Goal: Task Accomplishment & Management: Manage account settings

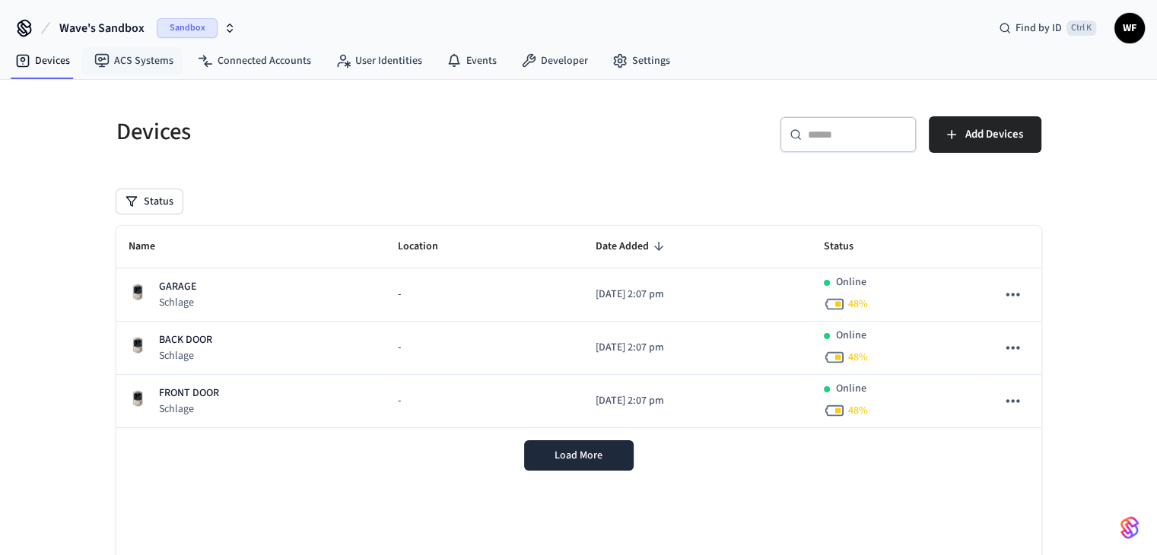
click at [110, 27] on span "Wave's Sandbox" at bounding box center [101, 28] width 85 height 18
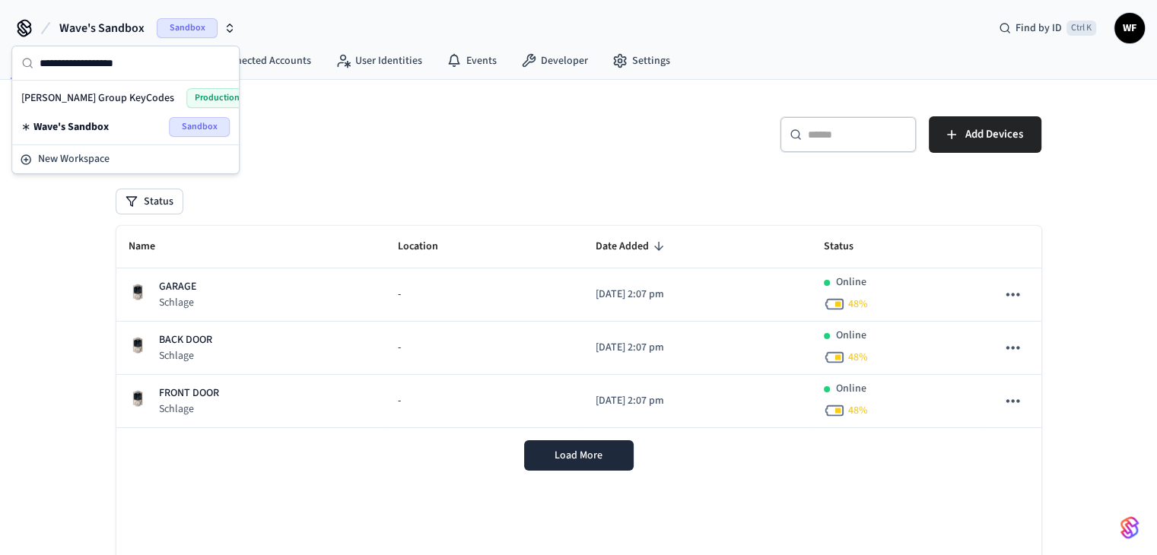
click at [110, 130] on div "Wave's Sandbox Sandbox" at bounding box center [125, 127] width 208 height 20
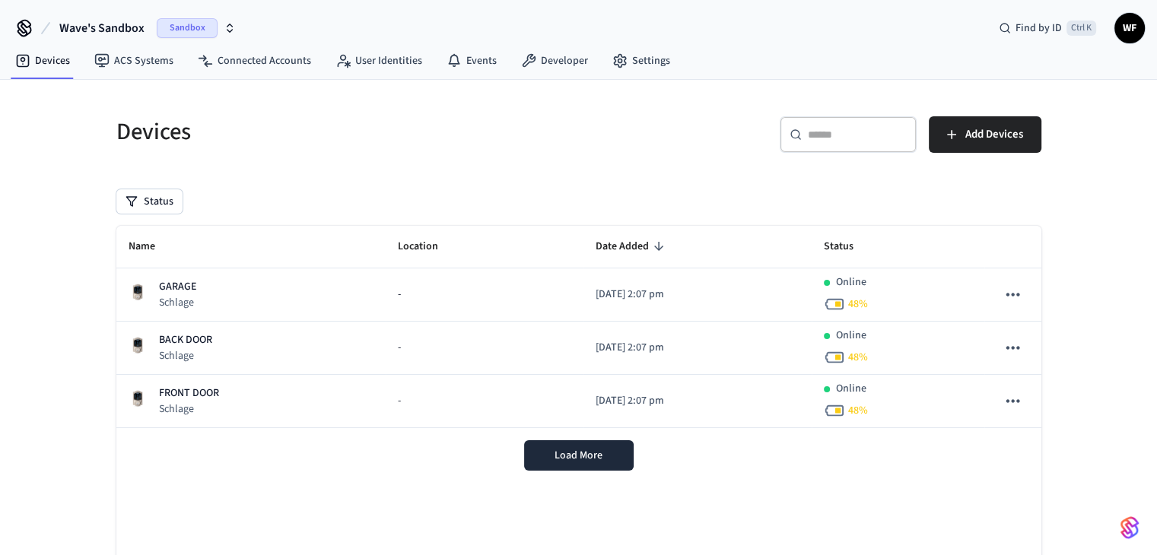
click at [132, 31] on span "Wave's Sandbox" at bounding box center [101, 28] width 85 height 18
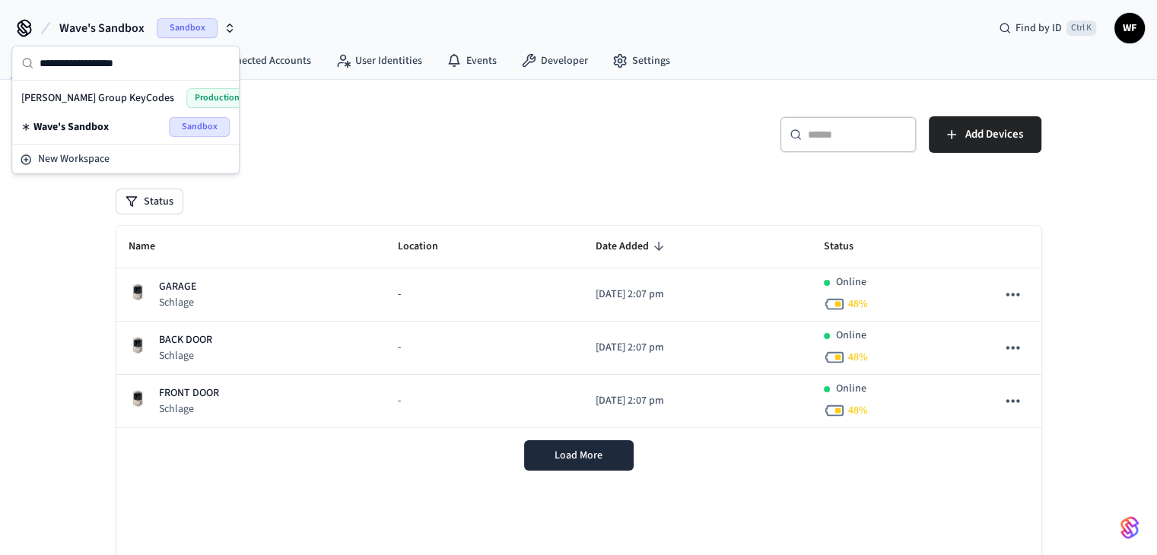
click at [110, 88] on div "Millie Group KeyCodes Production" at bounding box center [125, 98] width 208 height 20
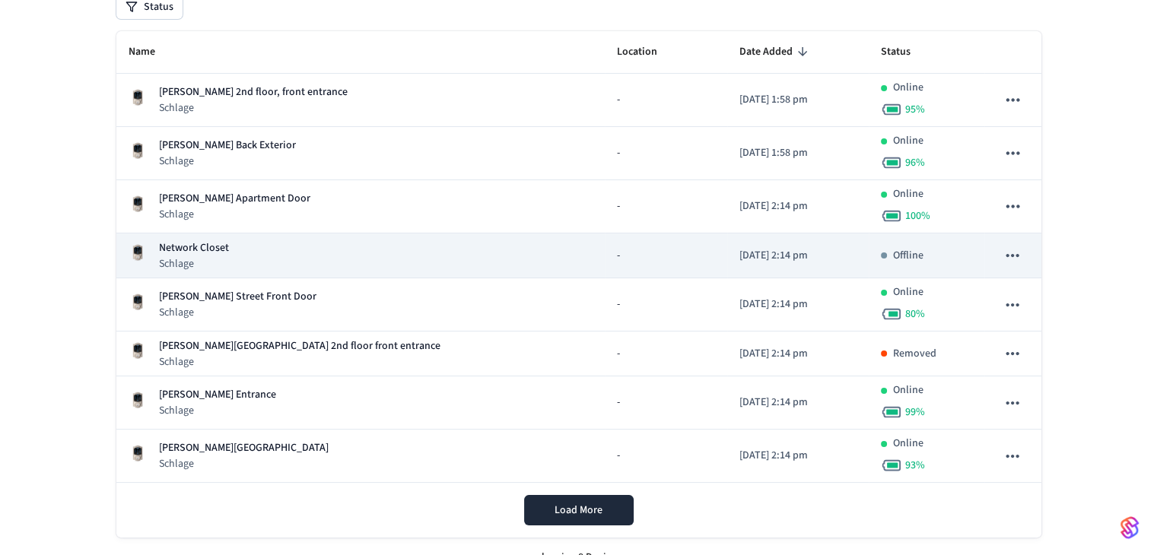
scroll to position [216, 0]
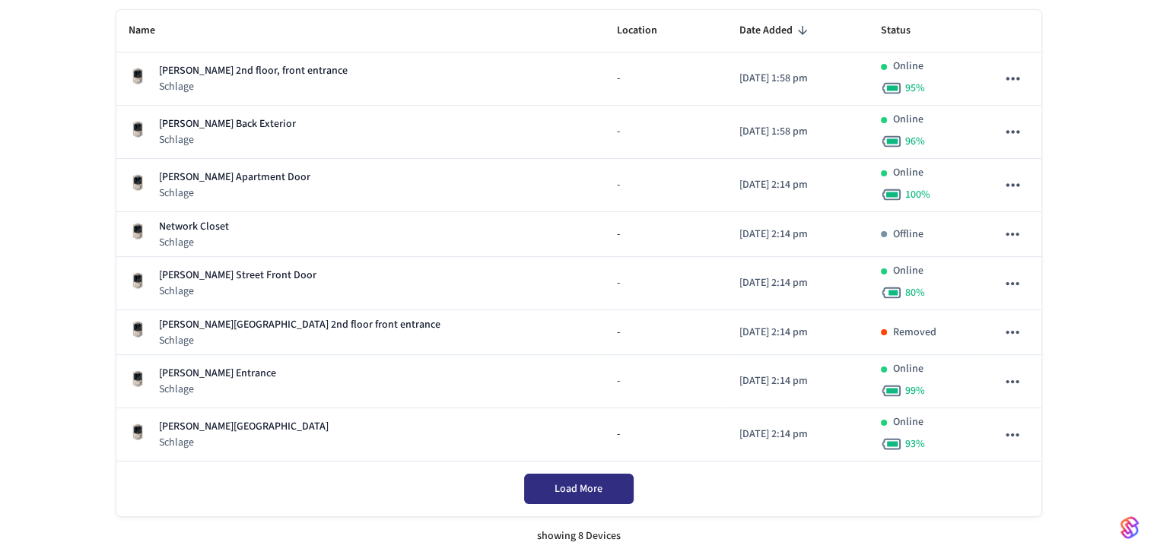
click at [585, 484] on span "Load More" at bounding box center [579, 488] width 48 height 15
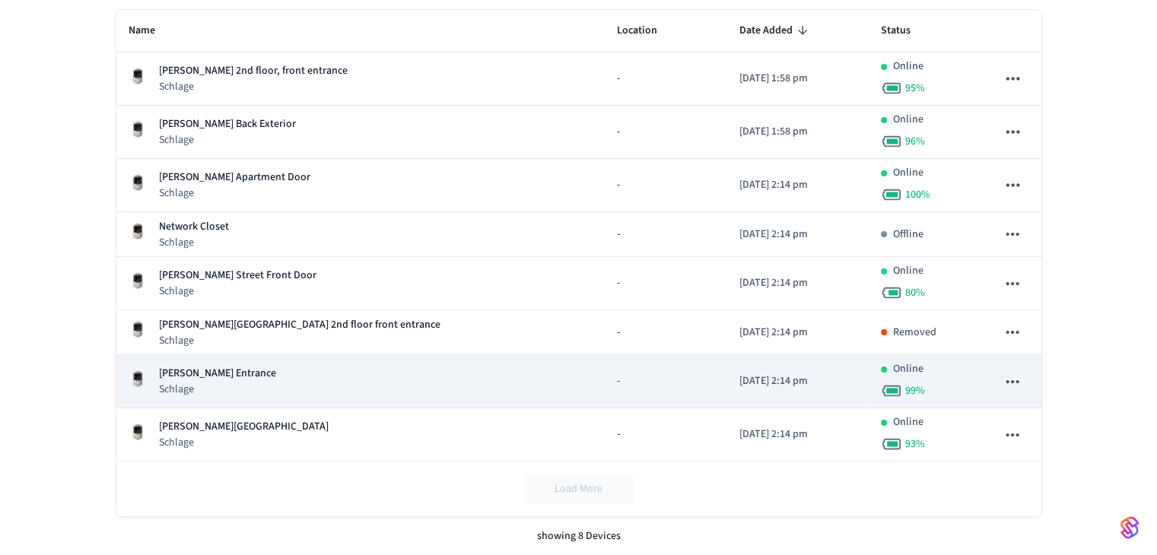
click at [293, 380] on div "Henry's William St Entrance Schlage" at bounding box center [361, 381] width 464 height 31
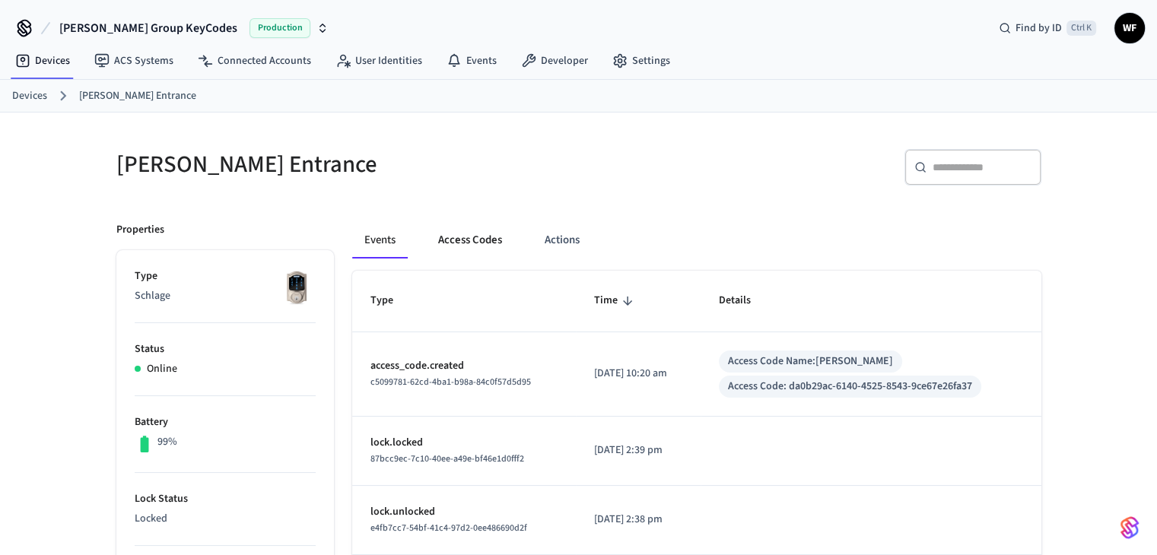
click at [493, 244] on button "Access Codes" at bounding box center [470, 240] width 88 height 37
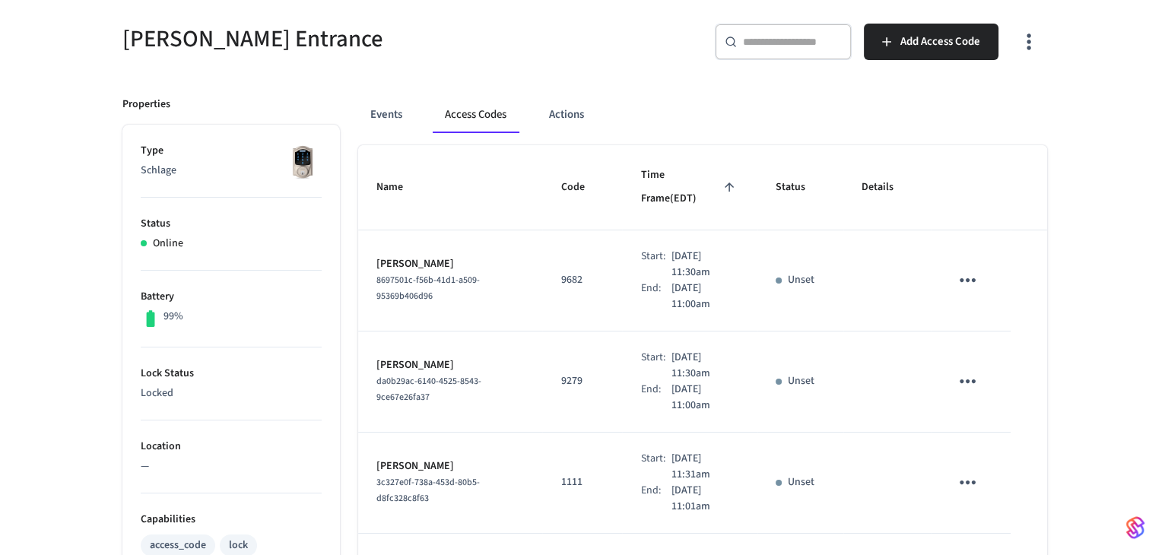
scroll to position [152, 0]
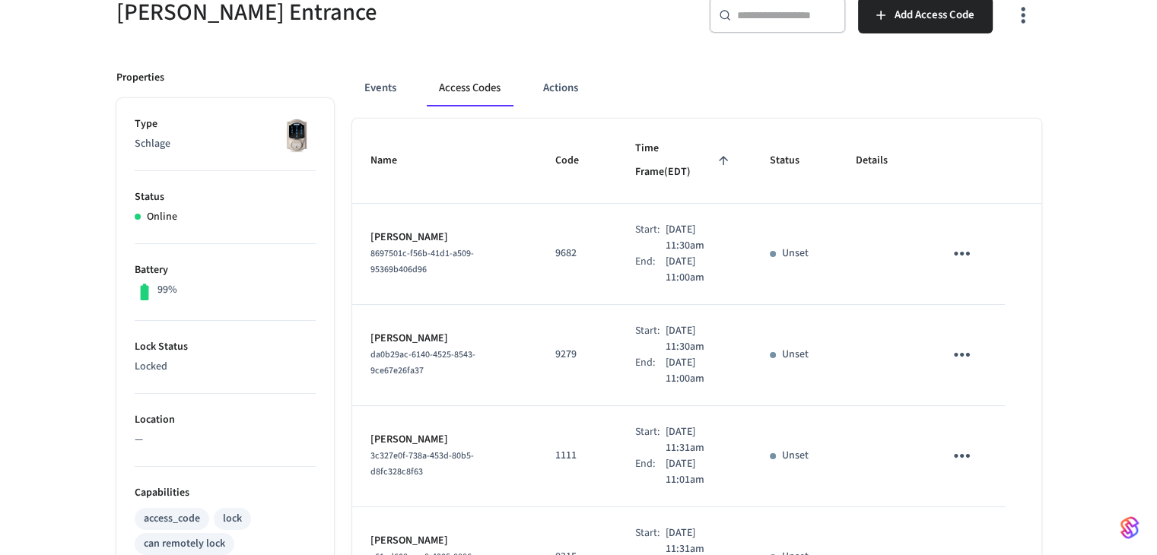
click at [956, 242] on icon "sticky table" at bounding box center [962, 254] width 24 height 24
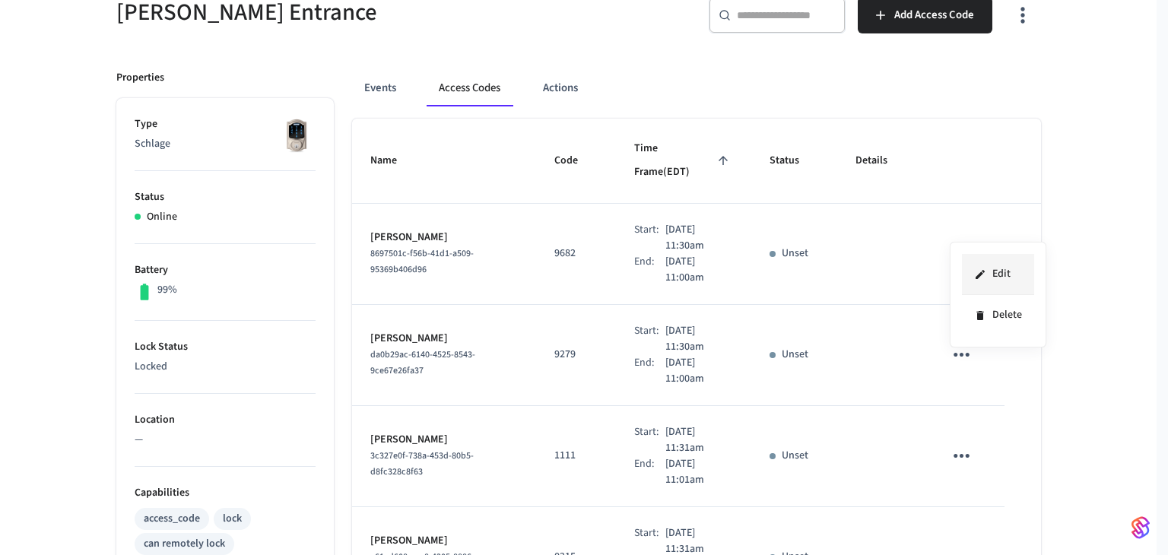
click at [992, 273] on li "Edit" at bounding box center [998, 274] width 72 height 41
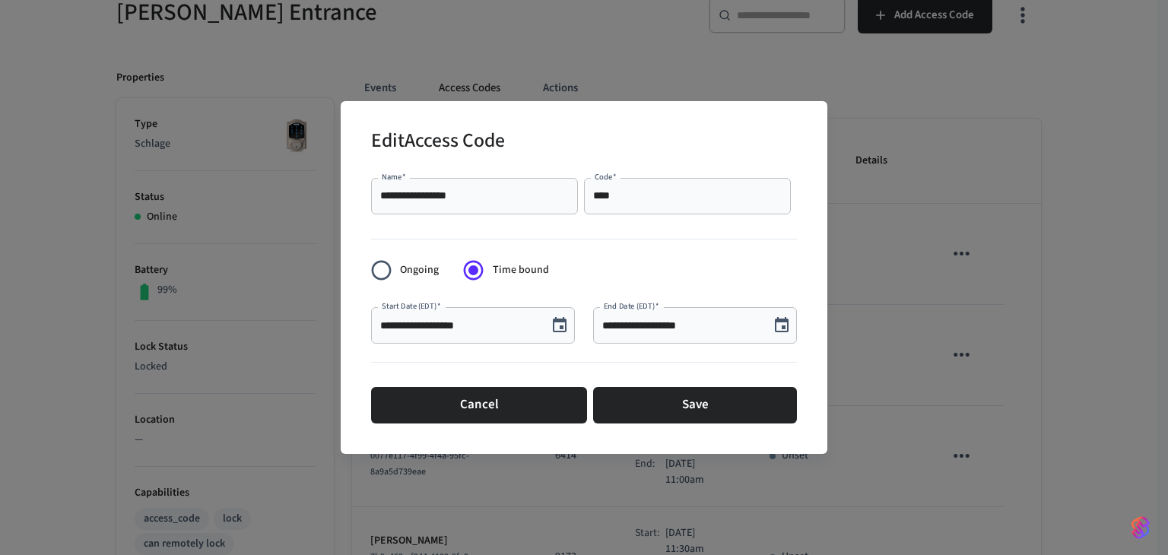
click at [596, 60] on div "**********" at bounding box center [584, 277] width 1168 height 555
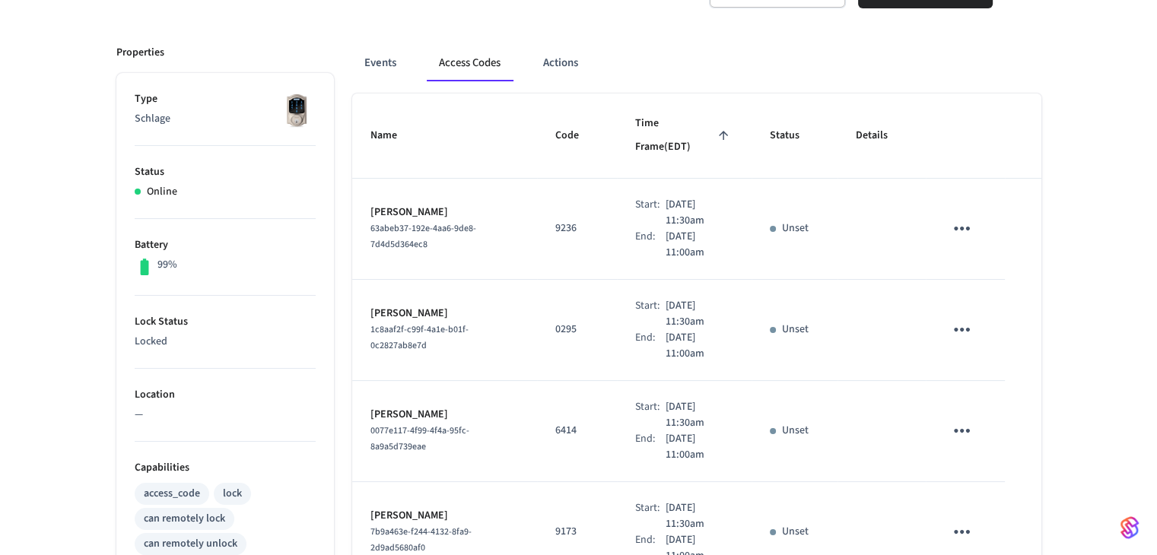
scroll to position [204, 0]
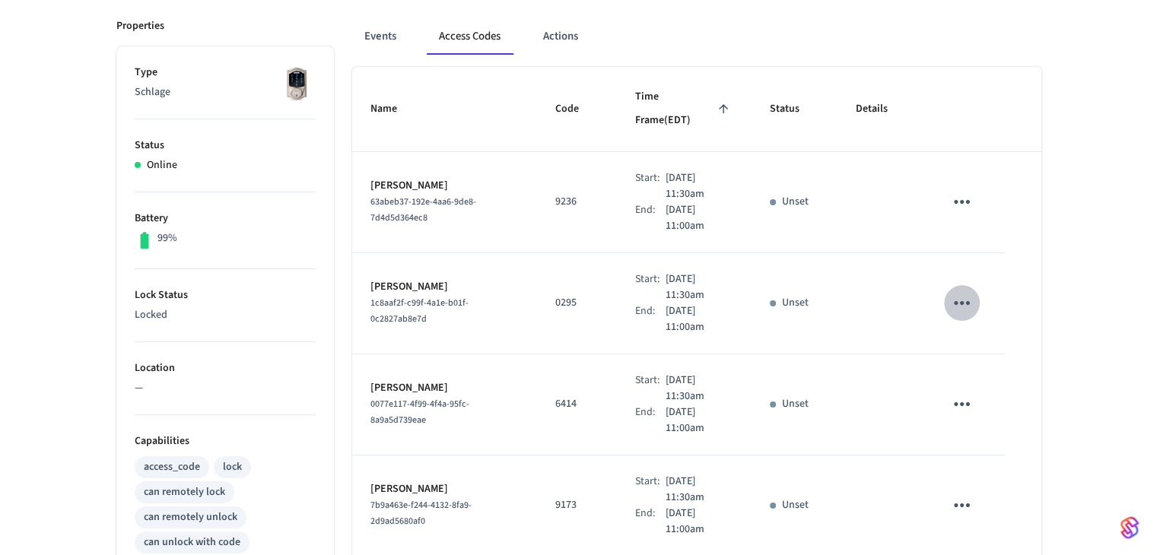
click at [965, 291] on icon "sticky table" at bounding box center [962, 303] width 24 height 24
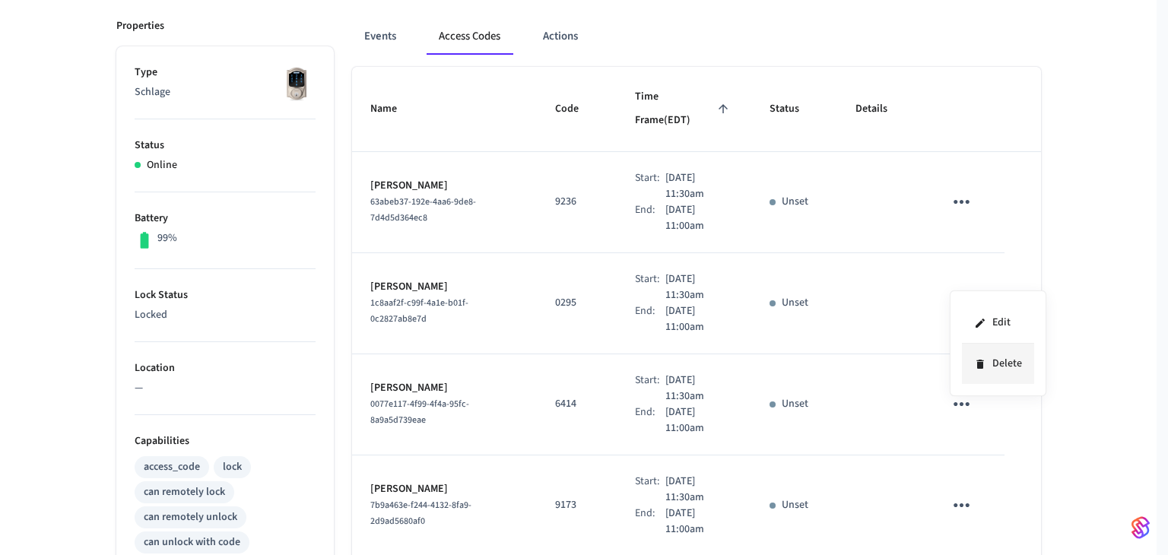
click at [977, 348] on li "Delete" at bounding box center [998, 364] width 72 height 40
click at [958, 392] on icon "sticky table" at bounding box center [962, 404] width 24 height 24
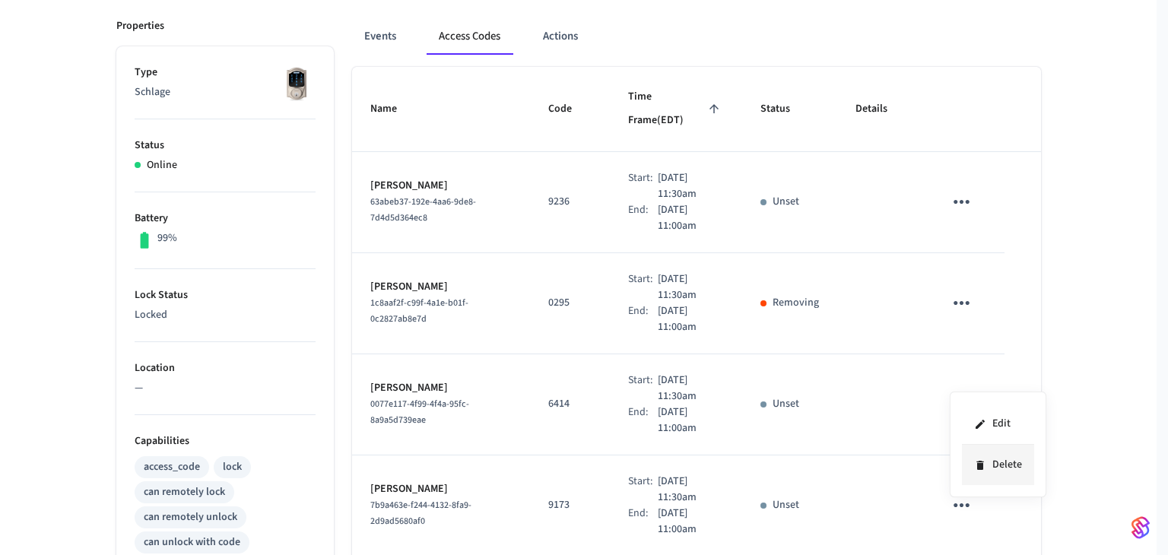
click at [992, 466] on li "Delete" at bounding box center [998, 465] width 72 height 40
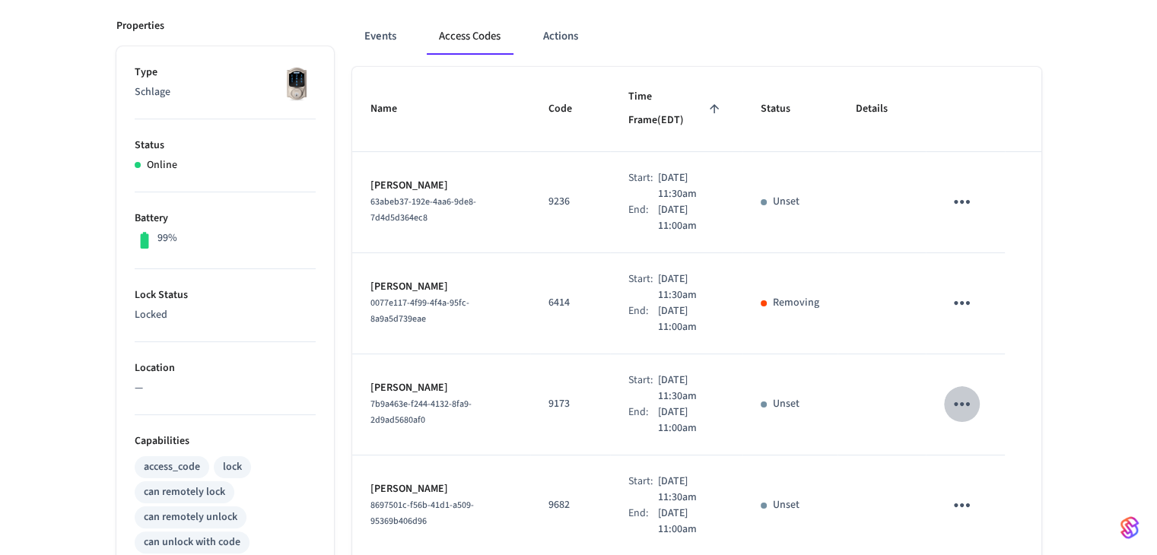
click at [952, 392] on icon "sticky table" at bounding box center [962, 404] width 24 height 24
click at [980, 454] on div at bounding box center [584, 277] width 1168 height 555
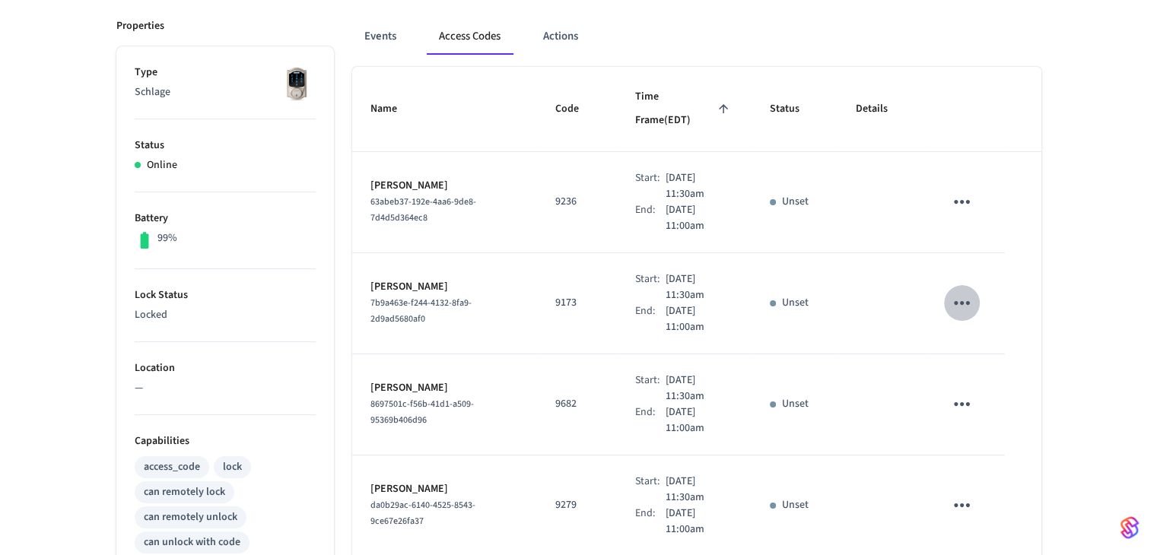
click at [952, 291] on icon "sticky table" at bounding box center [962, 303] width 24 height 24
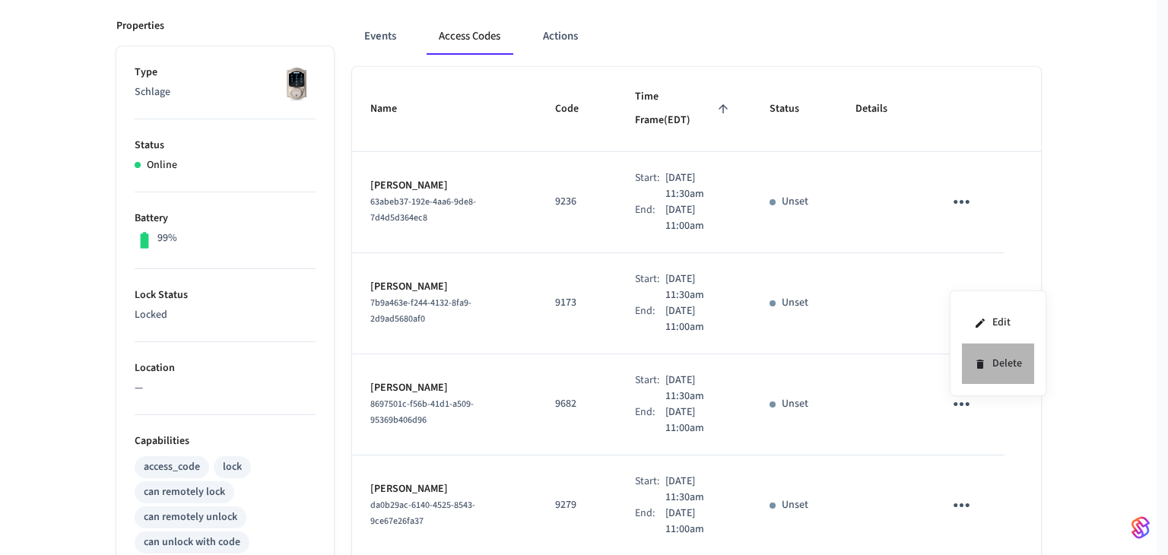
click at [998, 358] on li "Delete" at bounding box center [998, 364] width 72 height 40
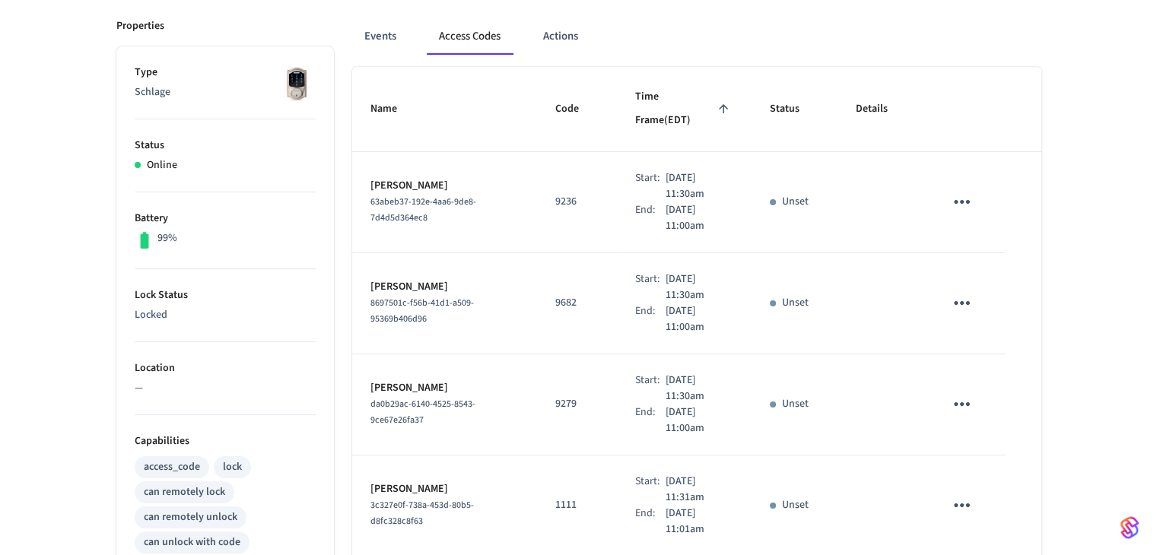
click at [968, 301] on icon "sticky table" at bounding box center [962, 303] width 16 height 4
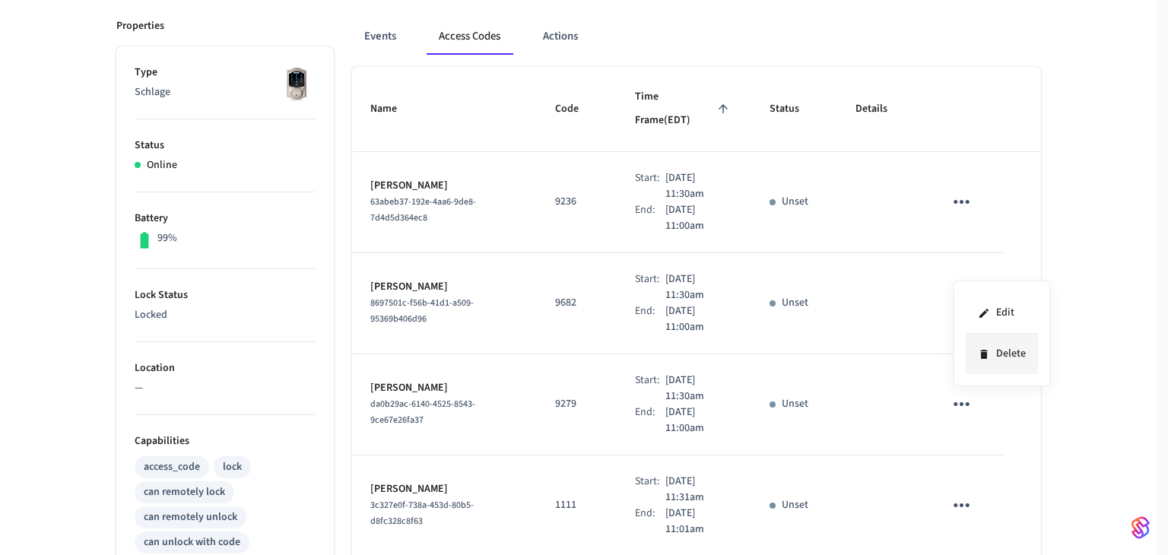
click at [994, 362] on li "Delete" at bounding box center [1002, 354] width 72 height 40
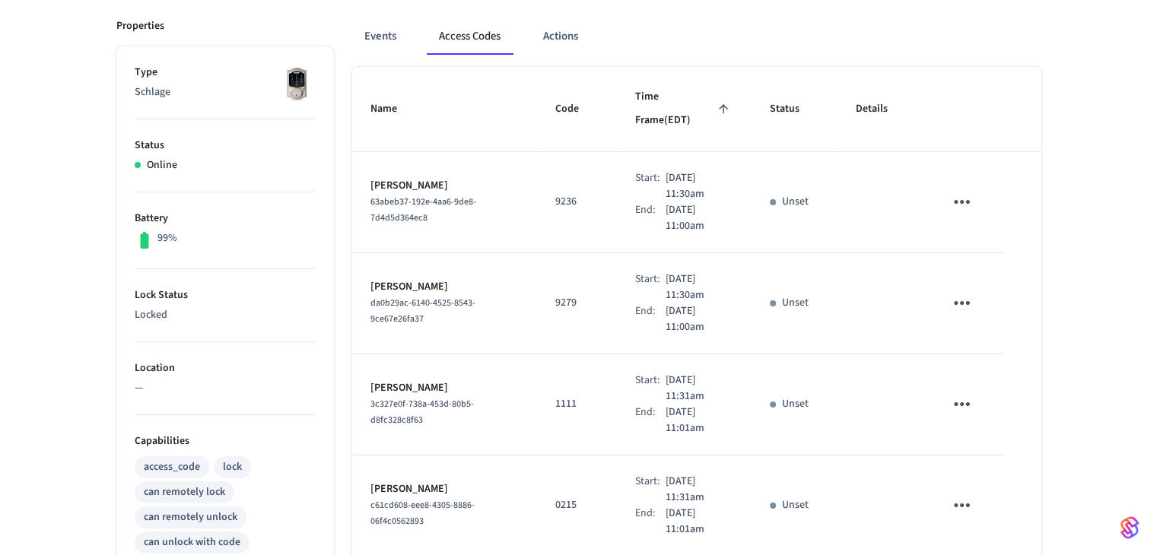
click at [965, 291] on icon "sticky table" at bounding box center [962, 303] width 24 height 24
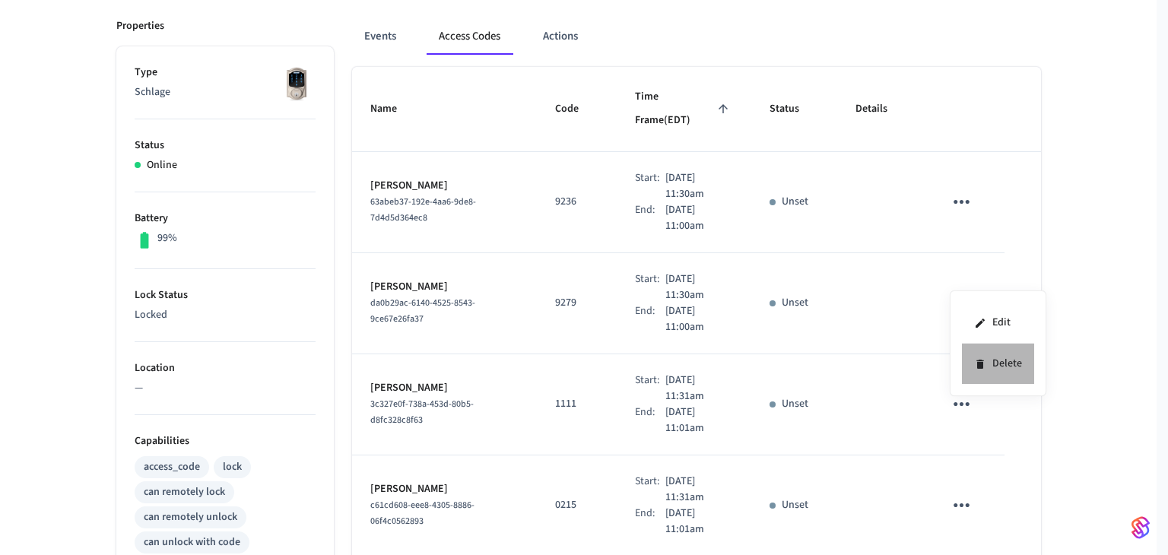
click at [986, 360] on icon at bounding box center [980, 364] width 12 height 12
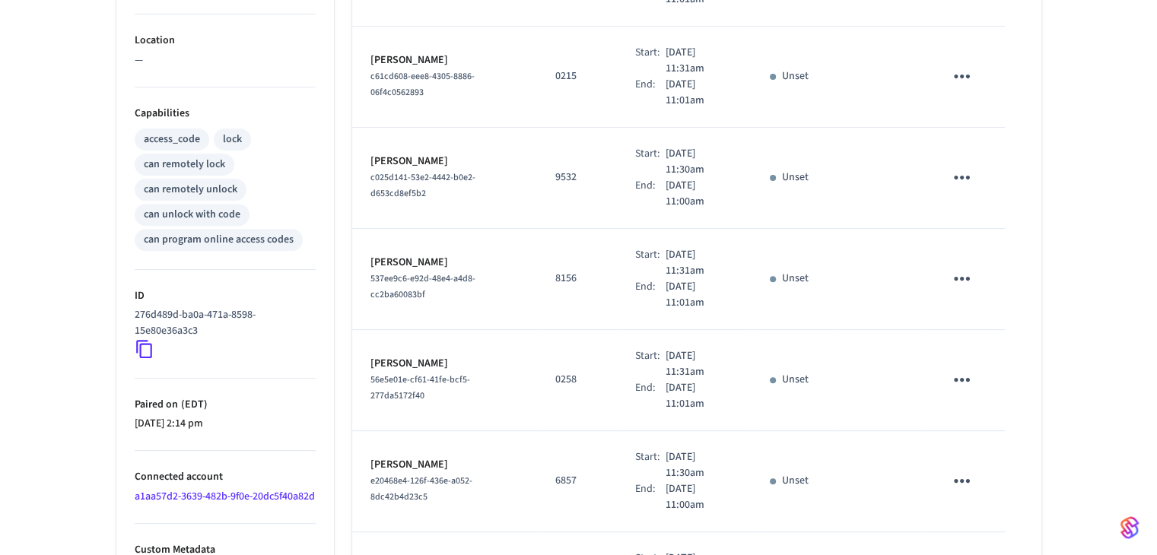
scroll to position [252, 0]
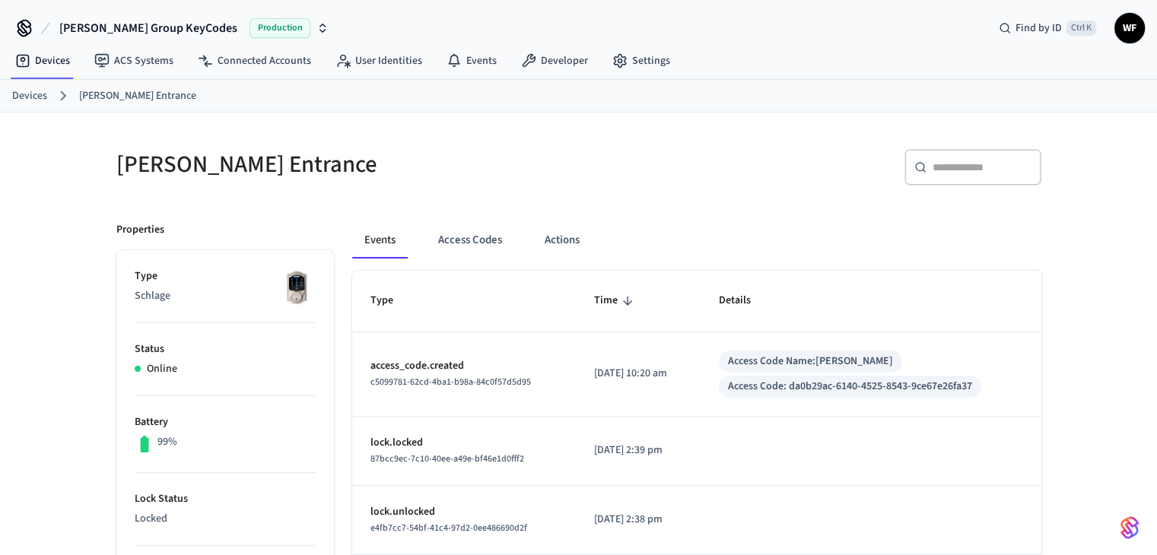
click at [40, 94] on link "Devices" at bounding box center [29, 96] width 35 height 16
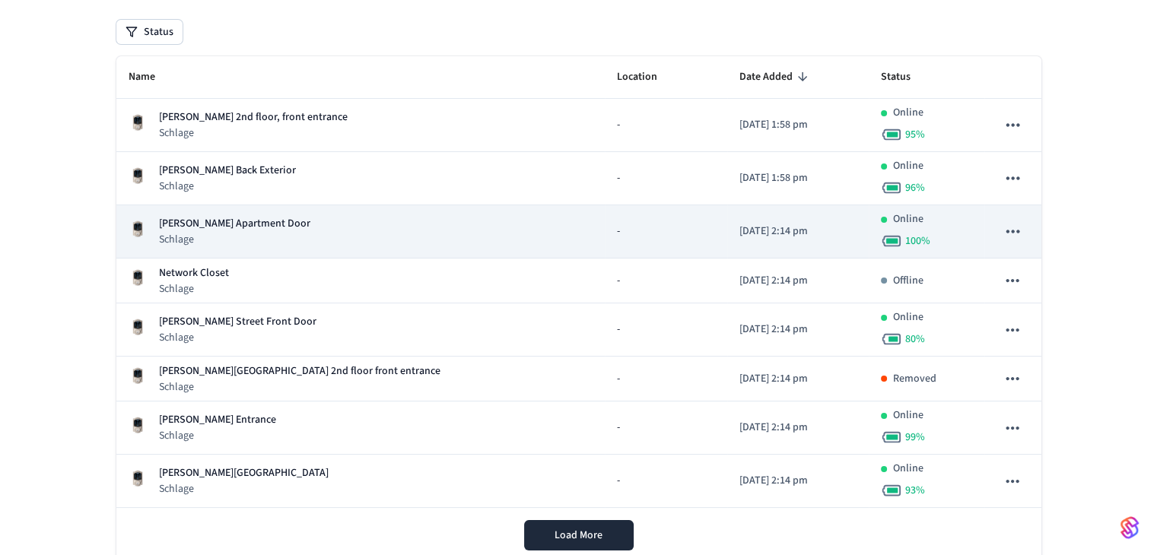
scroll to position [216, 0]
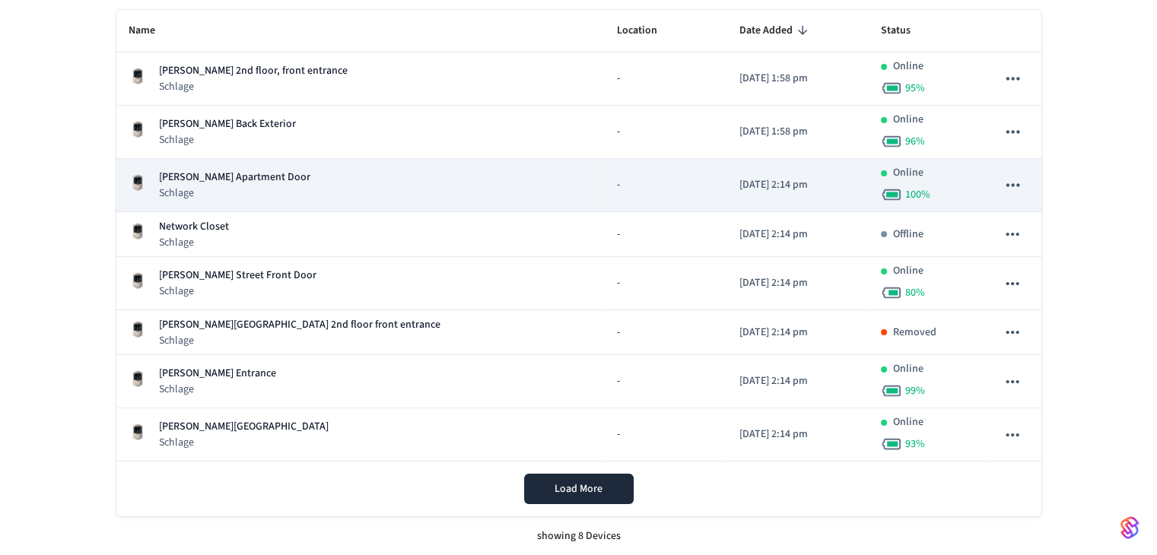
click at [256, 171] on p "[PERSON_NAME] Apartment Door" at bounding box center [234, 178] width 151 height 16
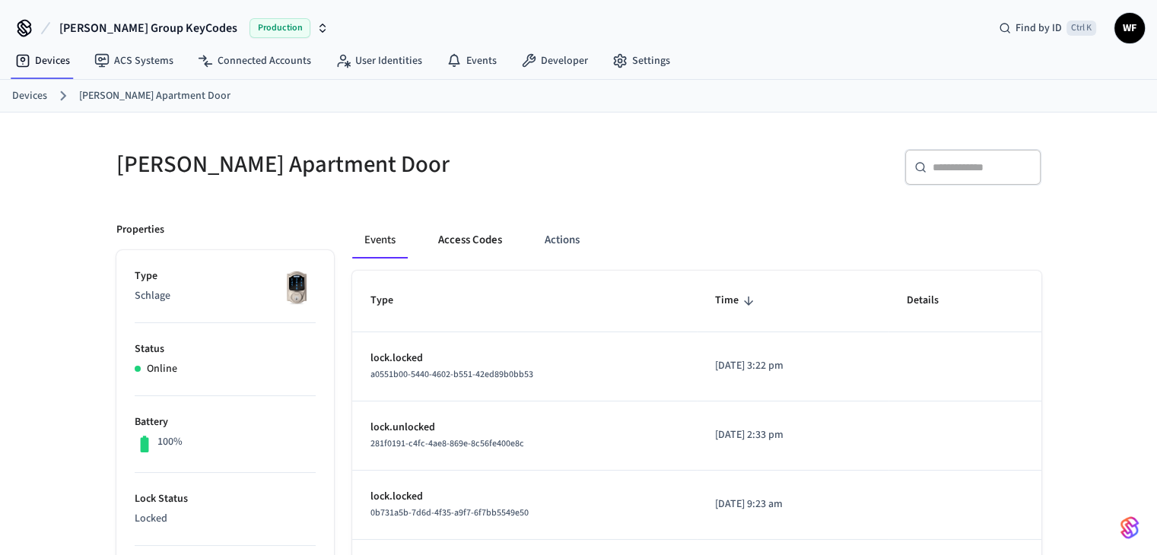
click at [455, 246] on button "Access Codes" at bounding box center [470, 240] width 88 height 37
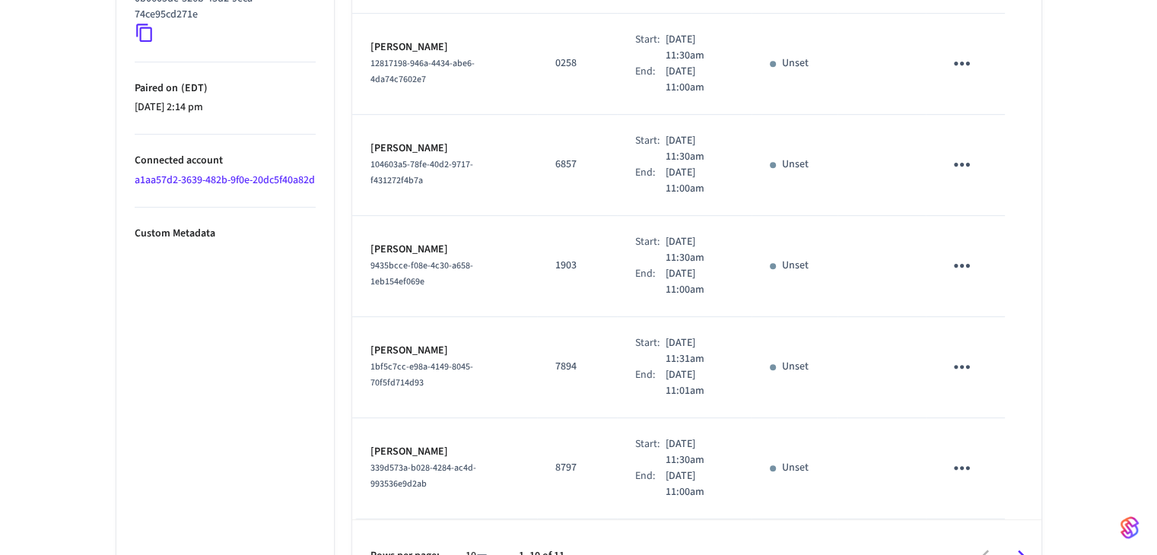
scroll to position [860, 0]
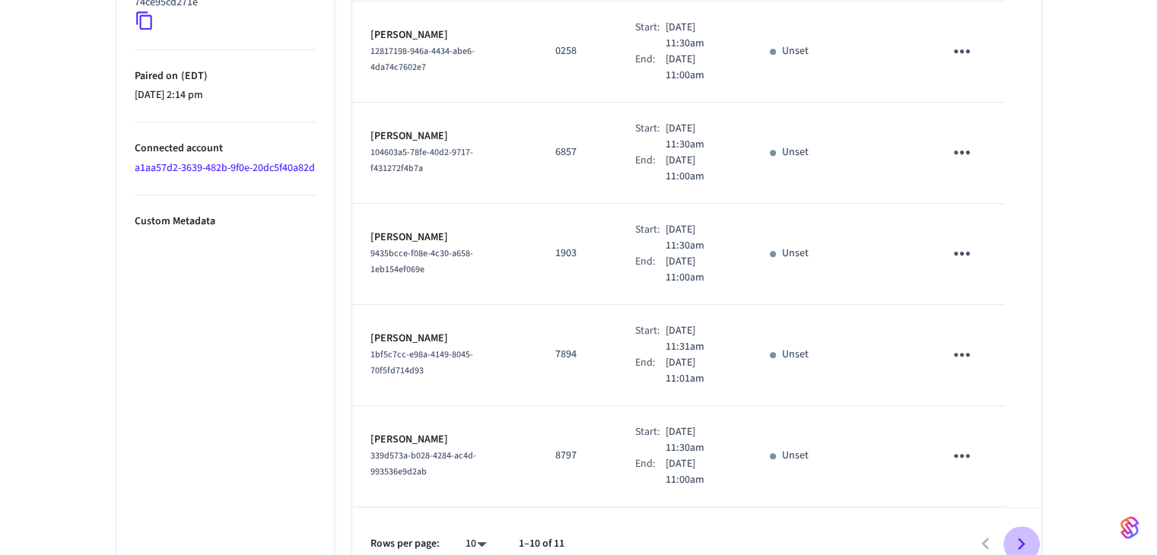
click at [1026, 532] on icon "Go to next page" at bounding box center [1021, 544] width 24 height 24
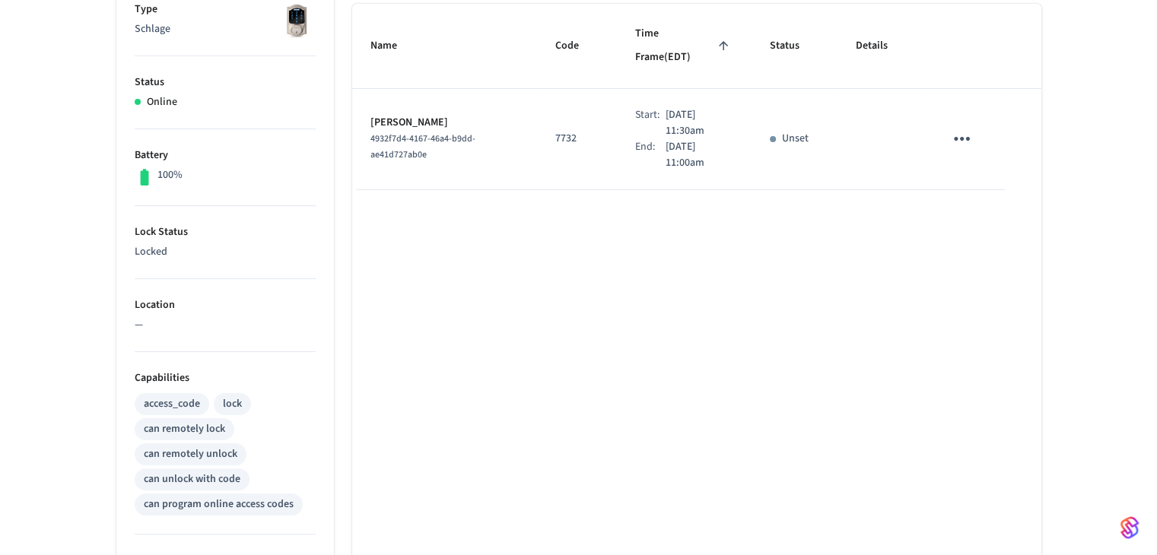
scroll to position [115, 0]
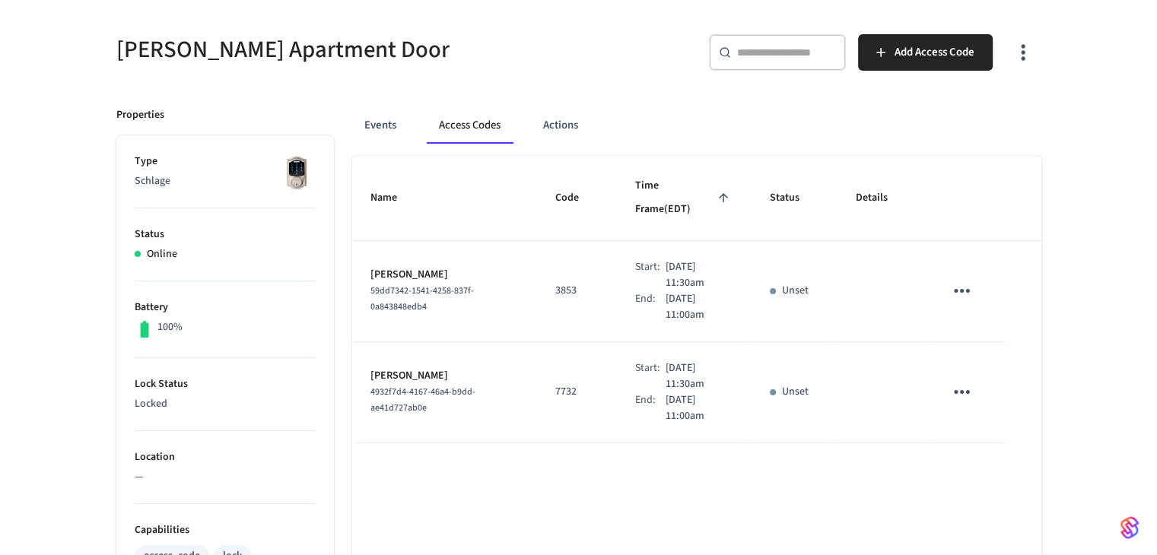
drag, startPoint x: 540, startPoint y: 313, endPoint x: 63, endPoint y: 270, distance: 478.8
click at [63, 270] on div "[PERSON_NAME] Apartment Door ​ ​ Add Access Code Properties Type Schlage Status…" at bounding box center [578, 497] width 1157 height 999
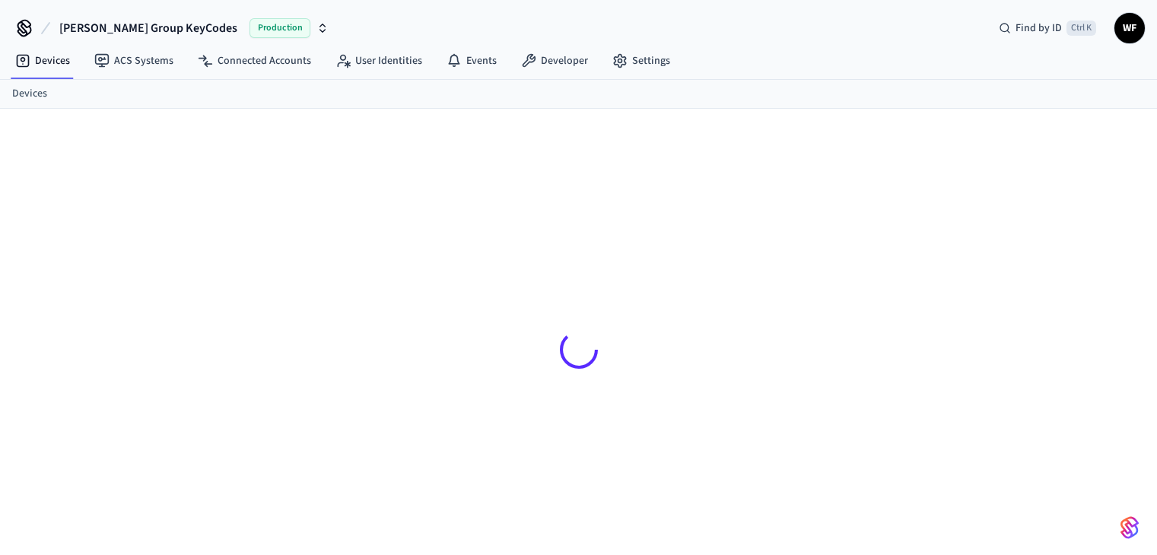
scroll to position [20, 0]
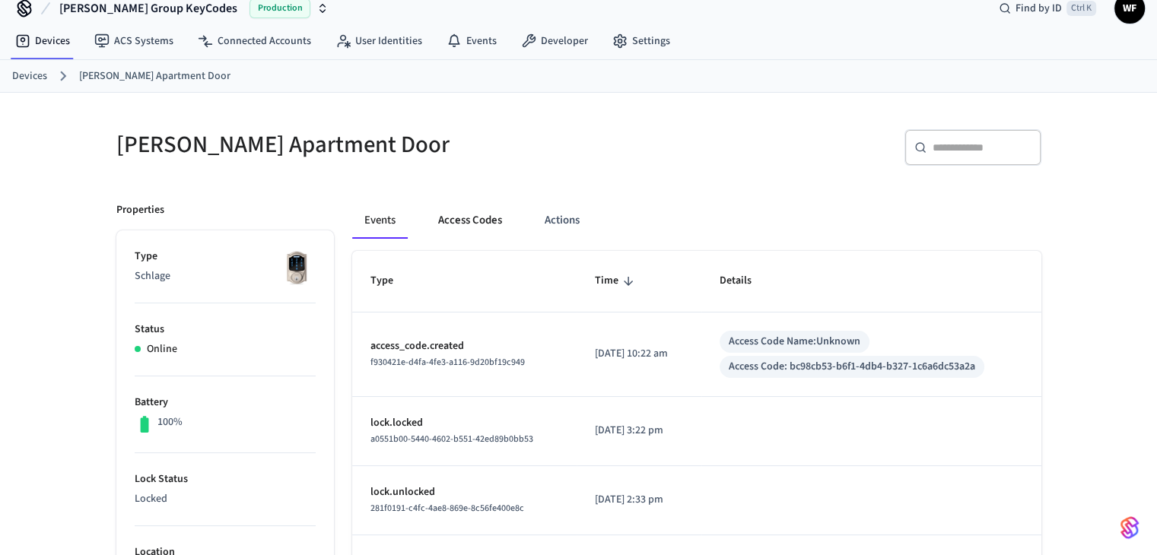
click at [502, 229] on button "Access Codes" at bounding box center [470, 220] width 88 height 37
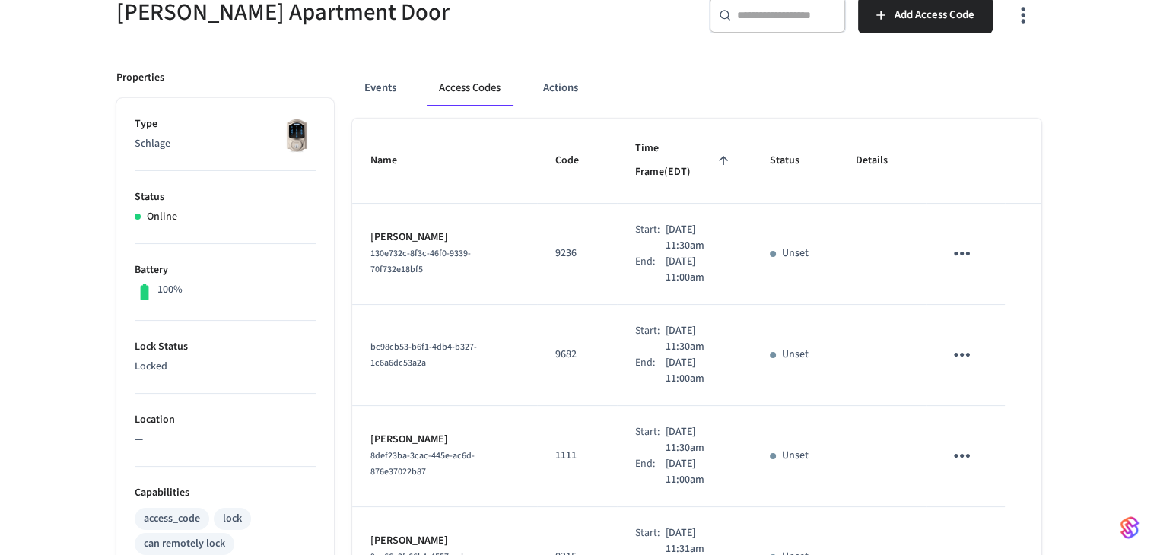
scroll to position [228, 0]
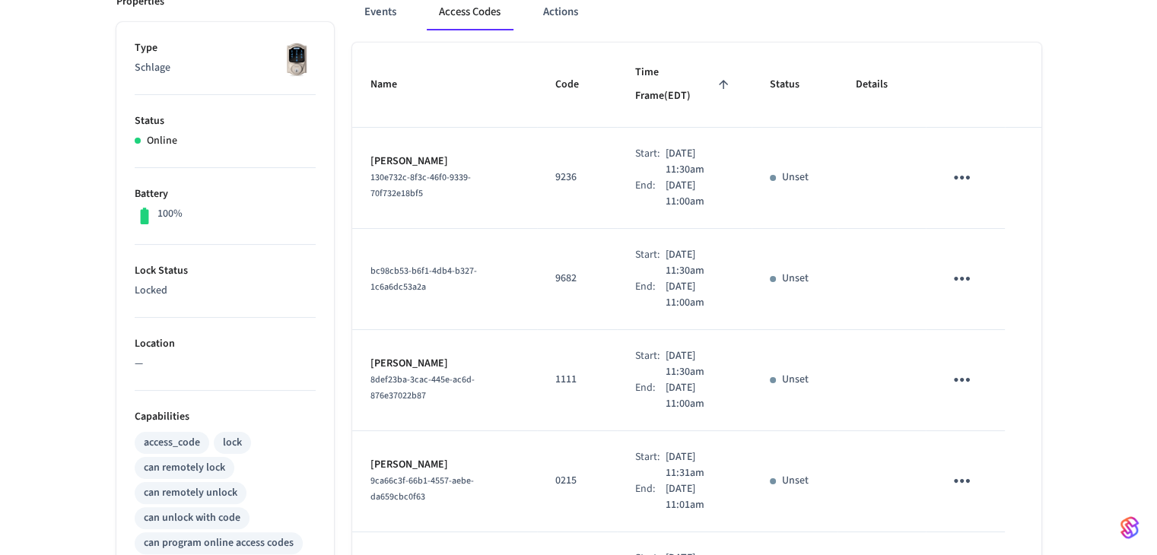
click at [952, 267] on icon "sticky table" at bounding box center [962, 279] width 24 height 24
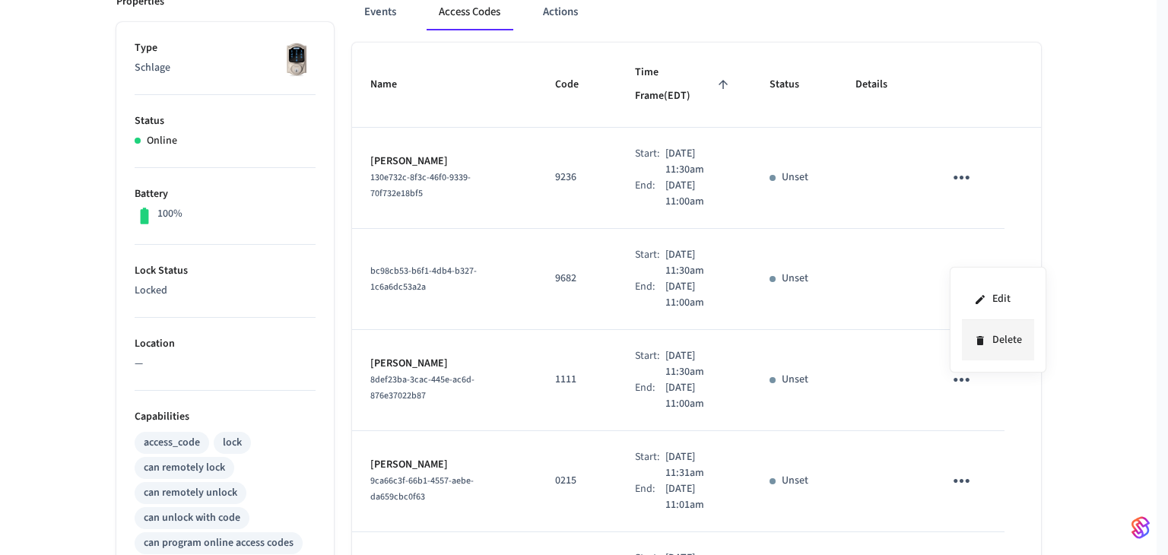
click at [999, 341] on li "Delete" at bounding box center [998, 340] width 72 height 40
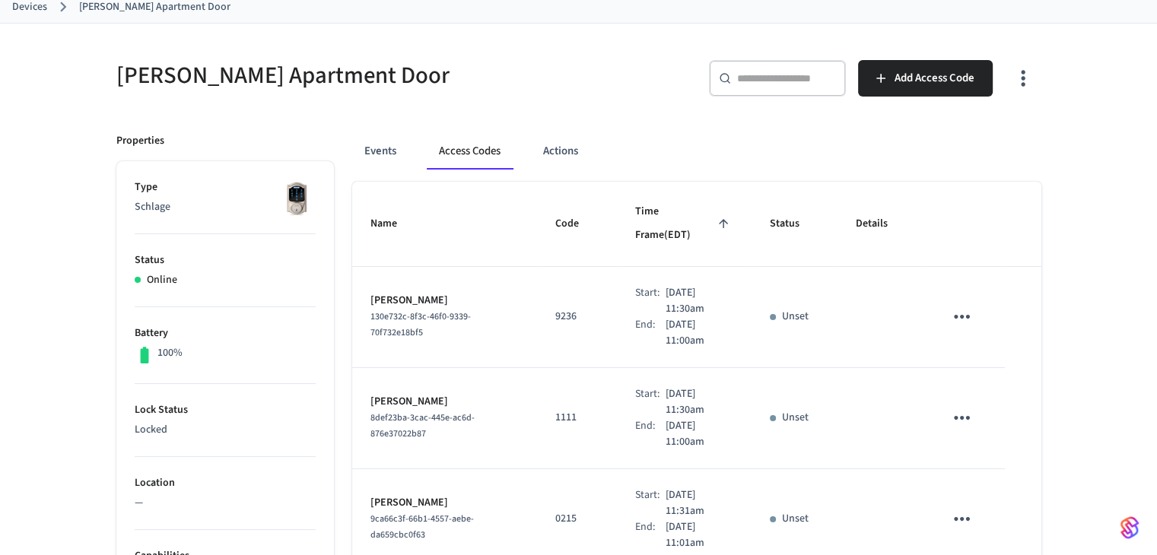
scroll to position [24, 0]
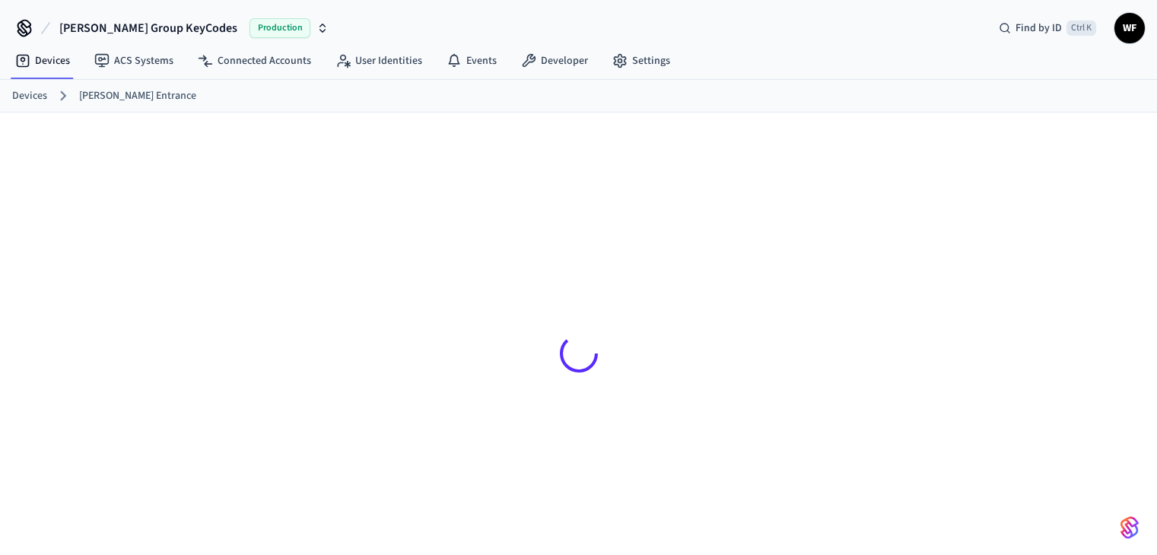
scroll to position [20, 0]
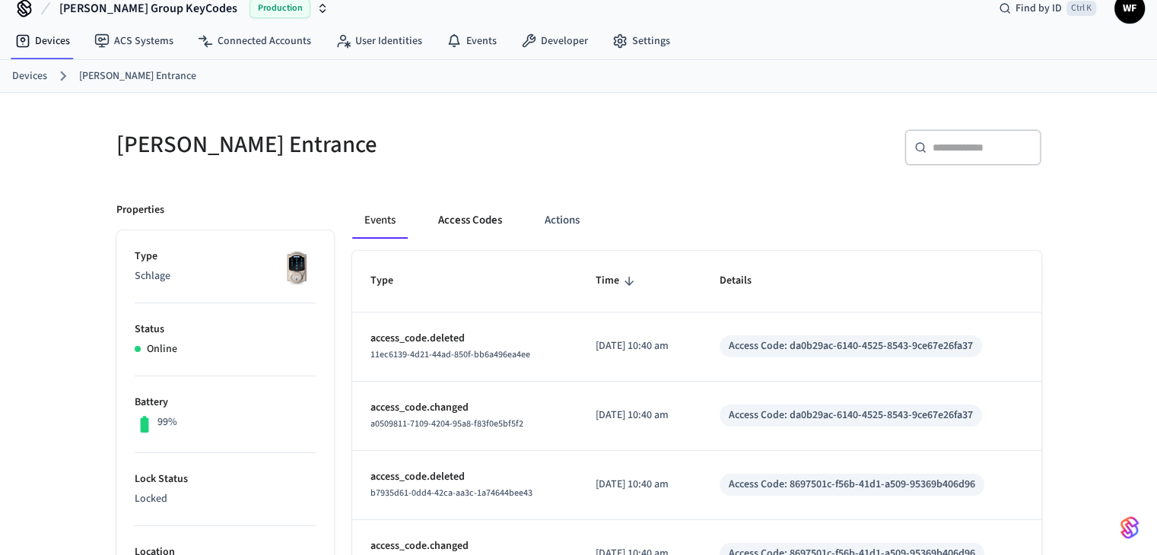
click at [476, 215] on button "Access Codes" at bounding box center [470, 220] width 88 height 37
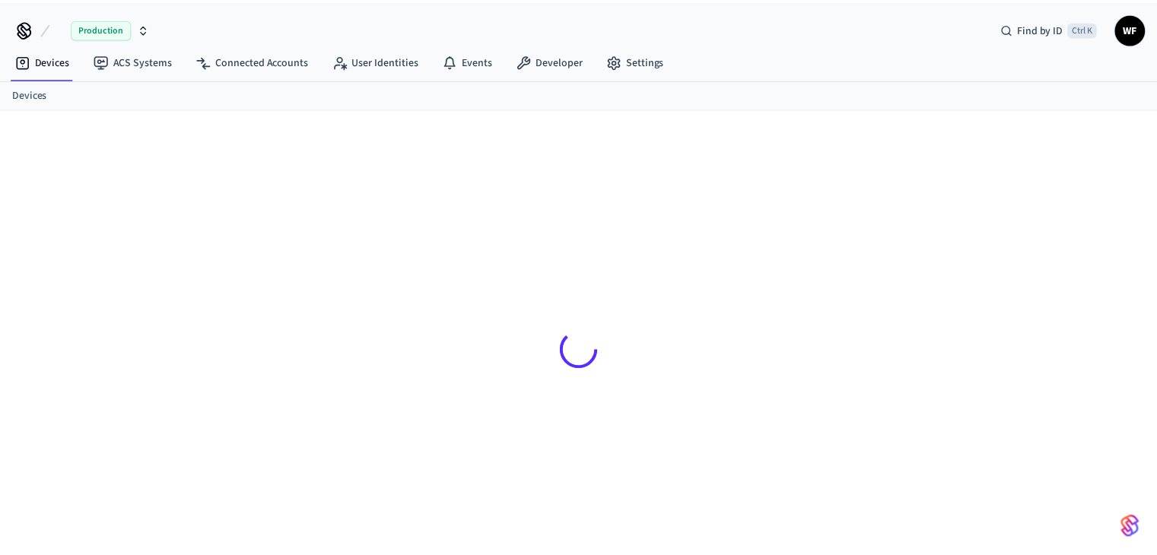
scroll to position [20, 0]
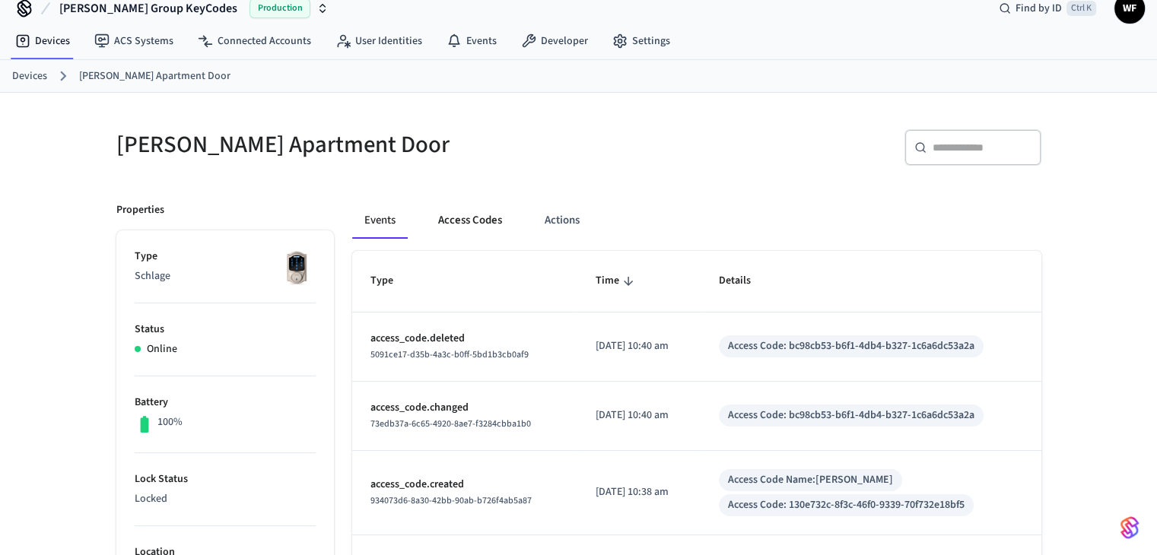
click at [507, 211] on button "Access Codes" at bounding box center [470, 220] width 88 height 37
